Goal: Transaction & Acquisition: Purchase product/service

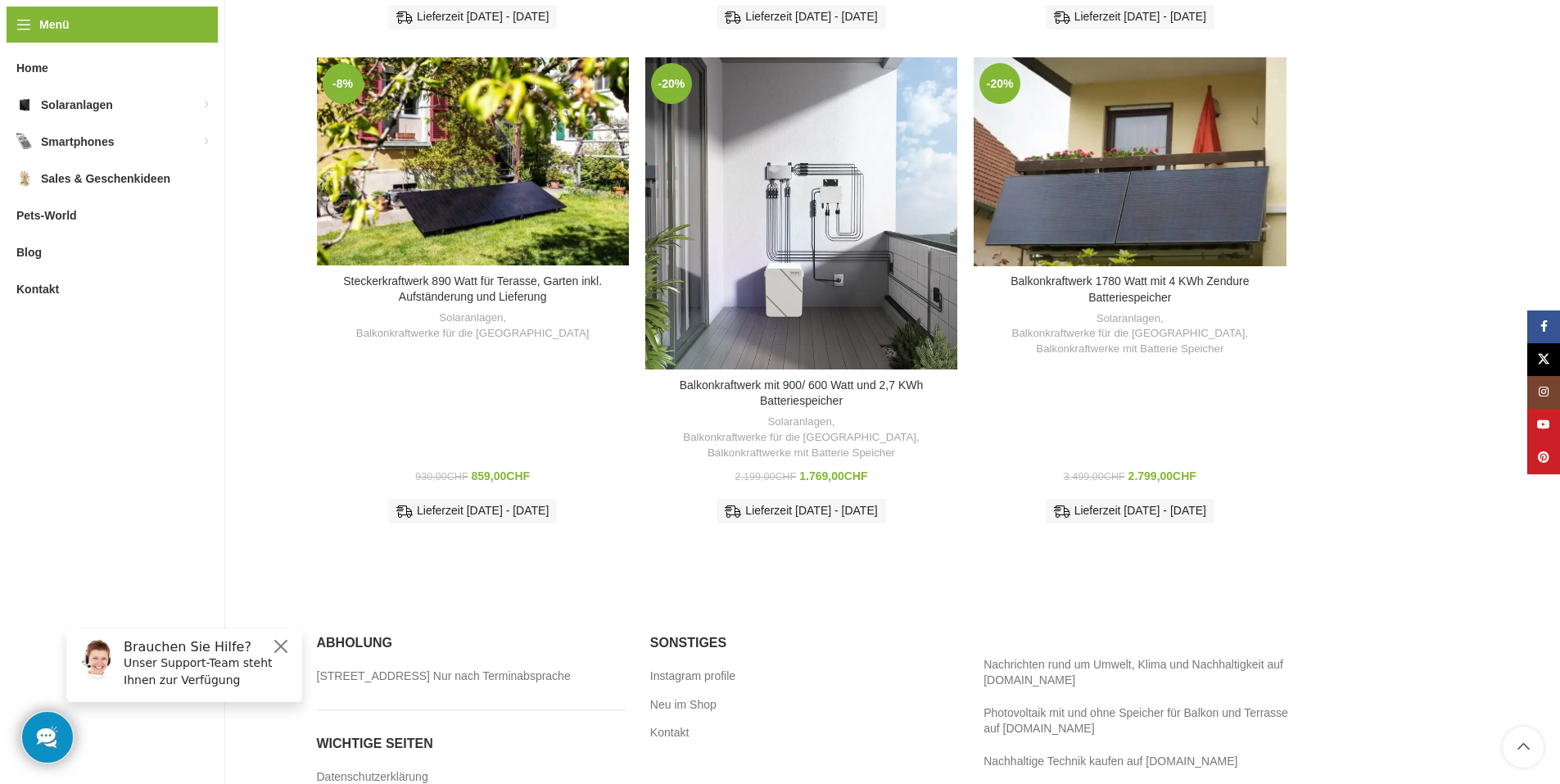
scroll to position [982, 0]
click at [1090, 570] on link "Lesen Sie die Beschreibung" at bounding box center [1129, 579] width 296 height 18
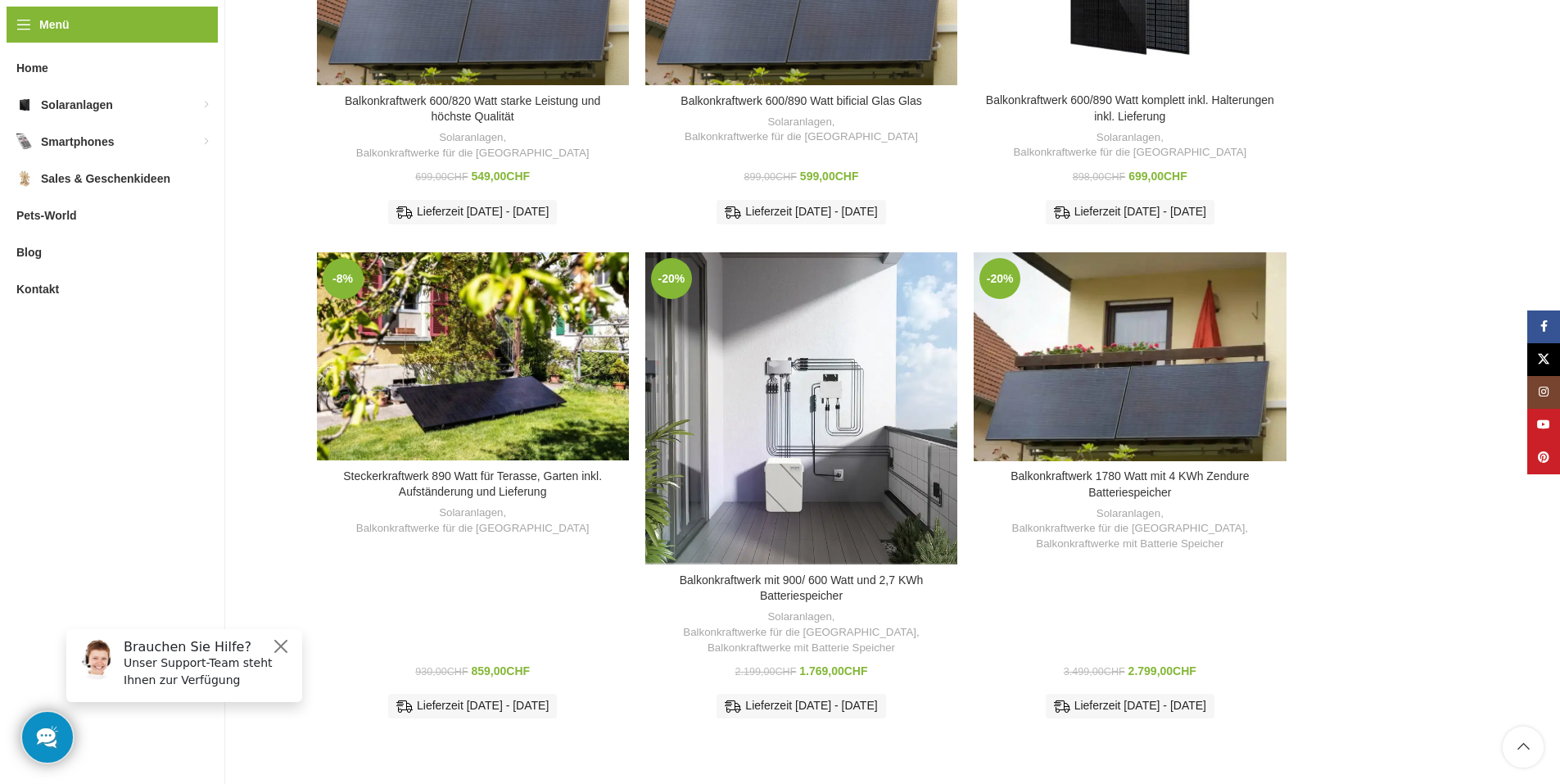
scroll to position [620, 0]
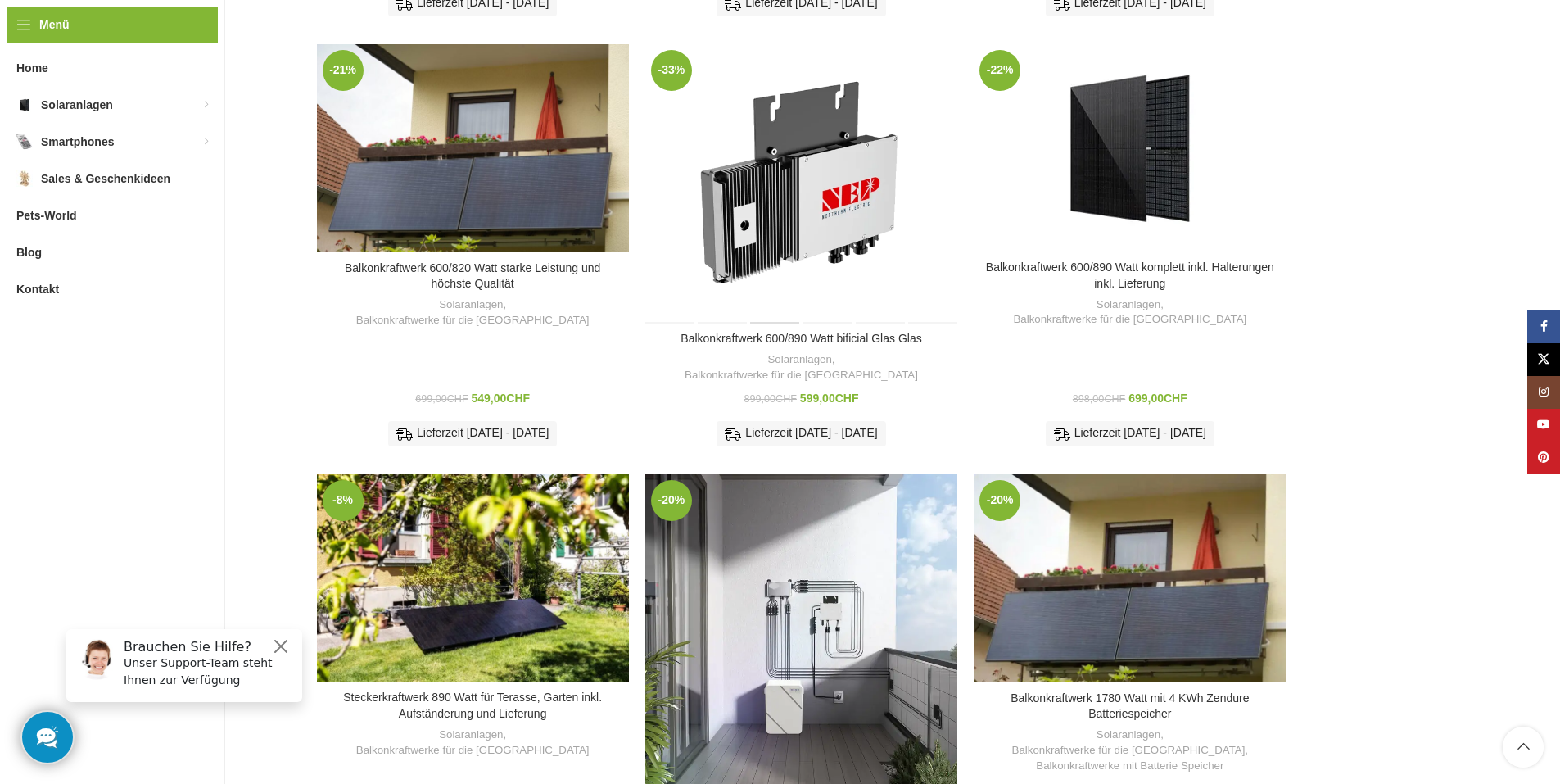
click at [752, 189] on div "Balkonkraftwerk 600/890 Watt bificial Glas Glas" at bounding box center [775, 183] width 52 height 279
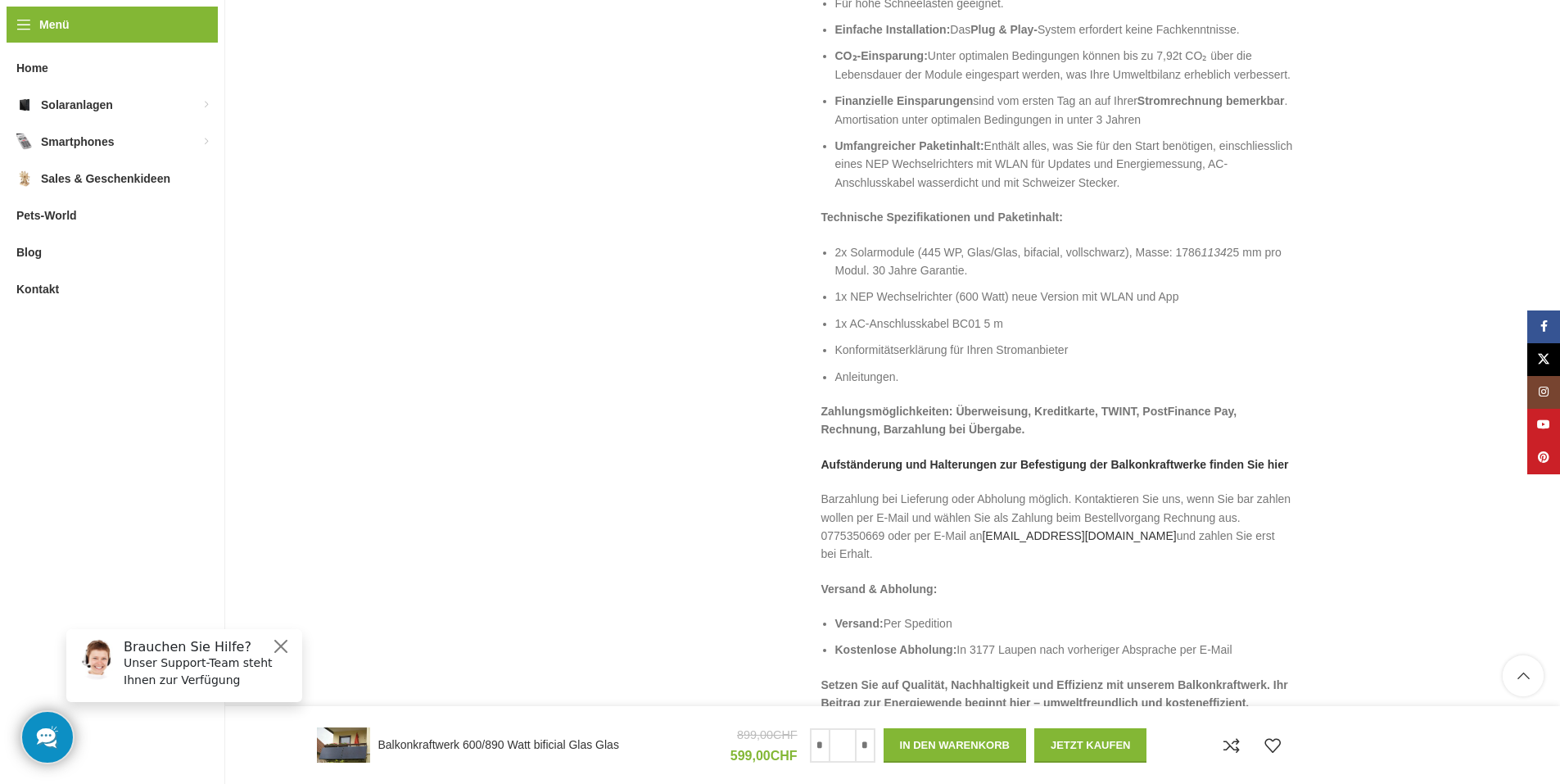
scroll to position [2293, 0]
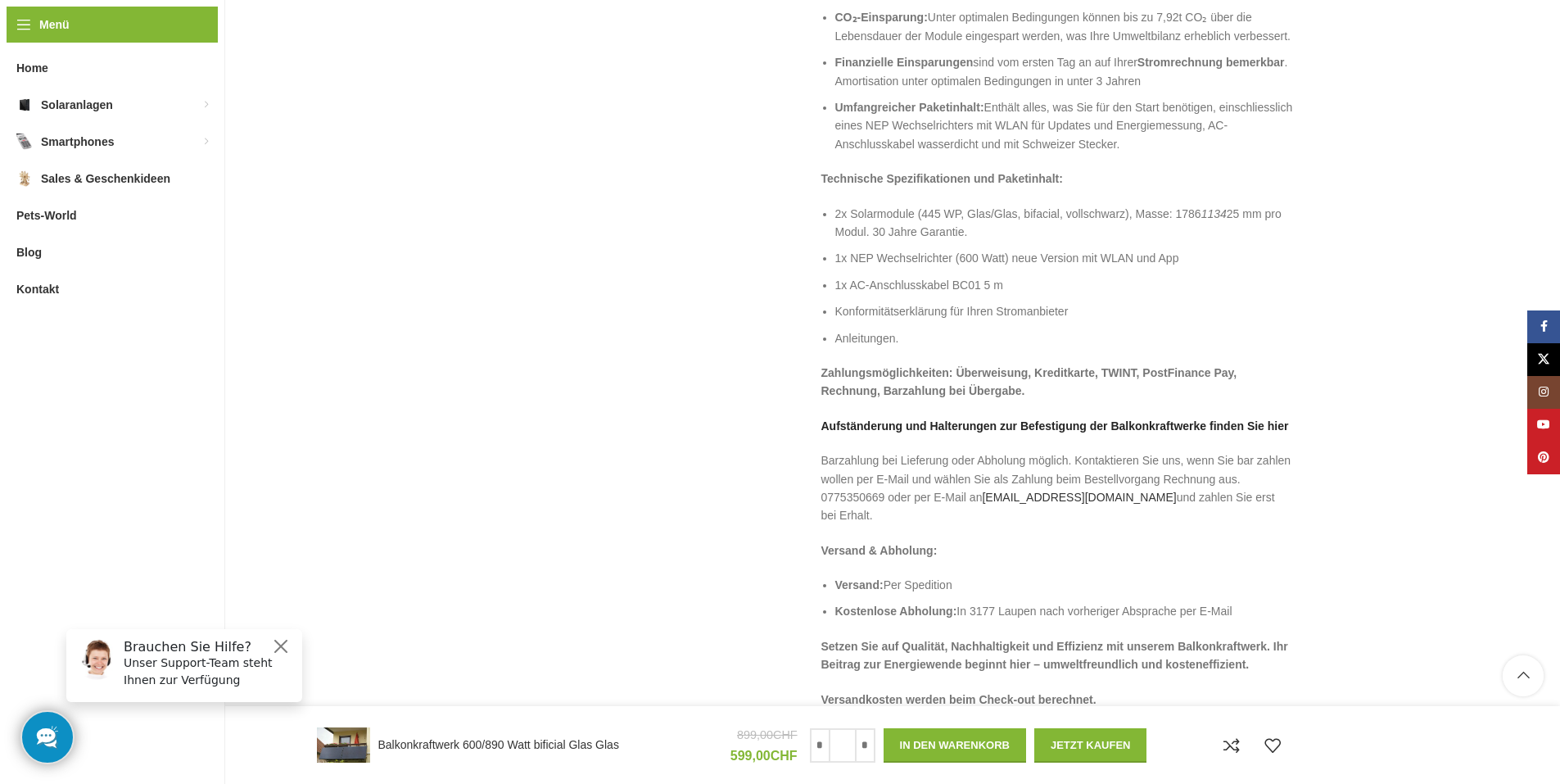
click at [1189, 424] on strong "Aufständerung und Halterungen zur Befestigung der Balkonkraftwerke finden Sie h…" at bounding box center [1055, 426] width 468 height 13
